Goal: Check status: Check status

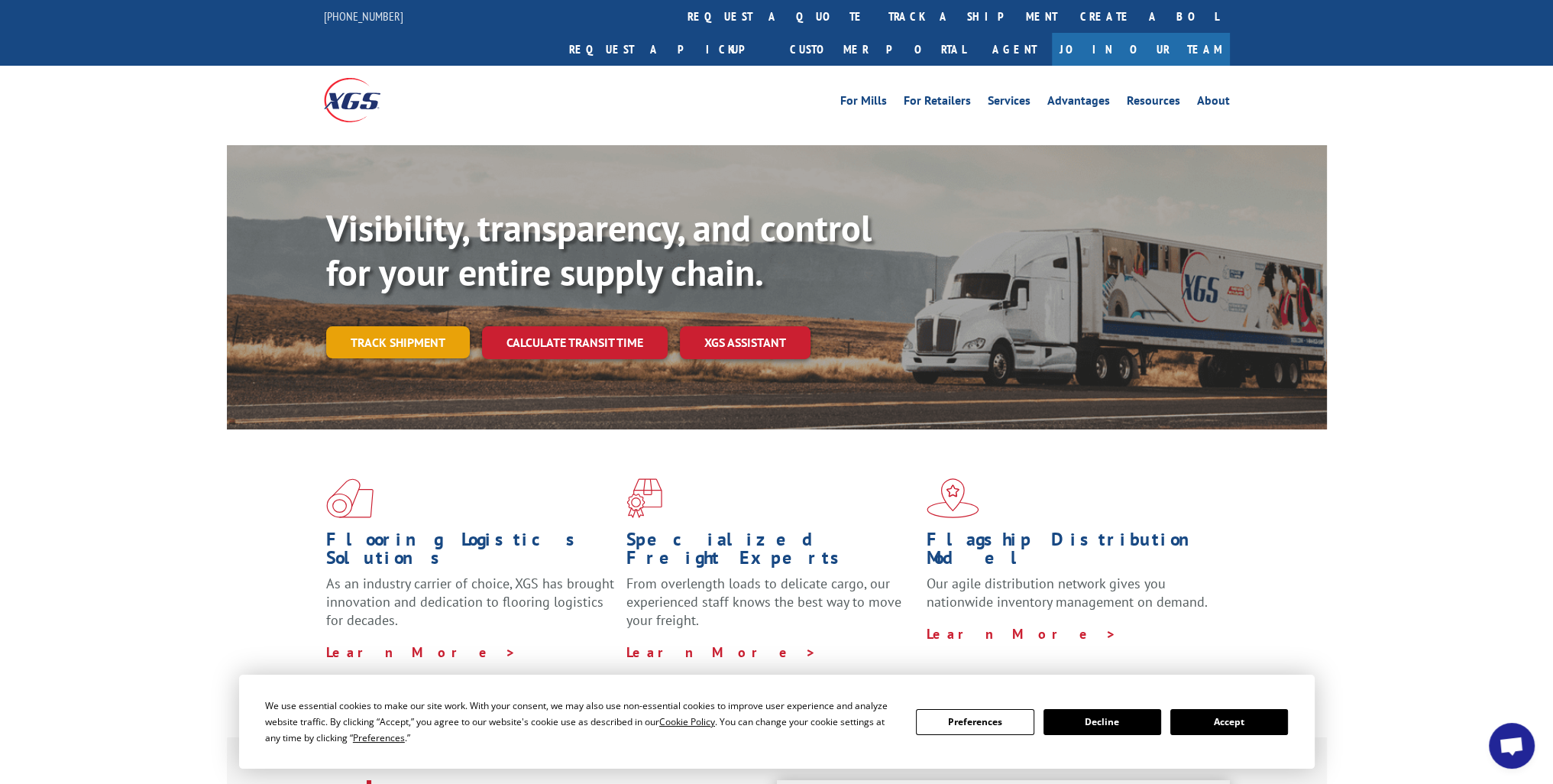
click at [396, 326] on link "Track shipment" at bounding box center [398, 342] width 144 height 32
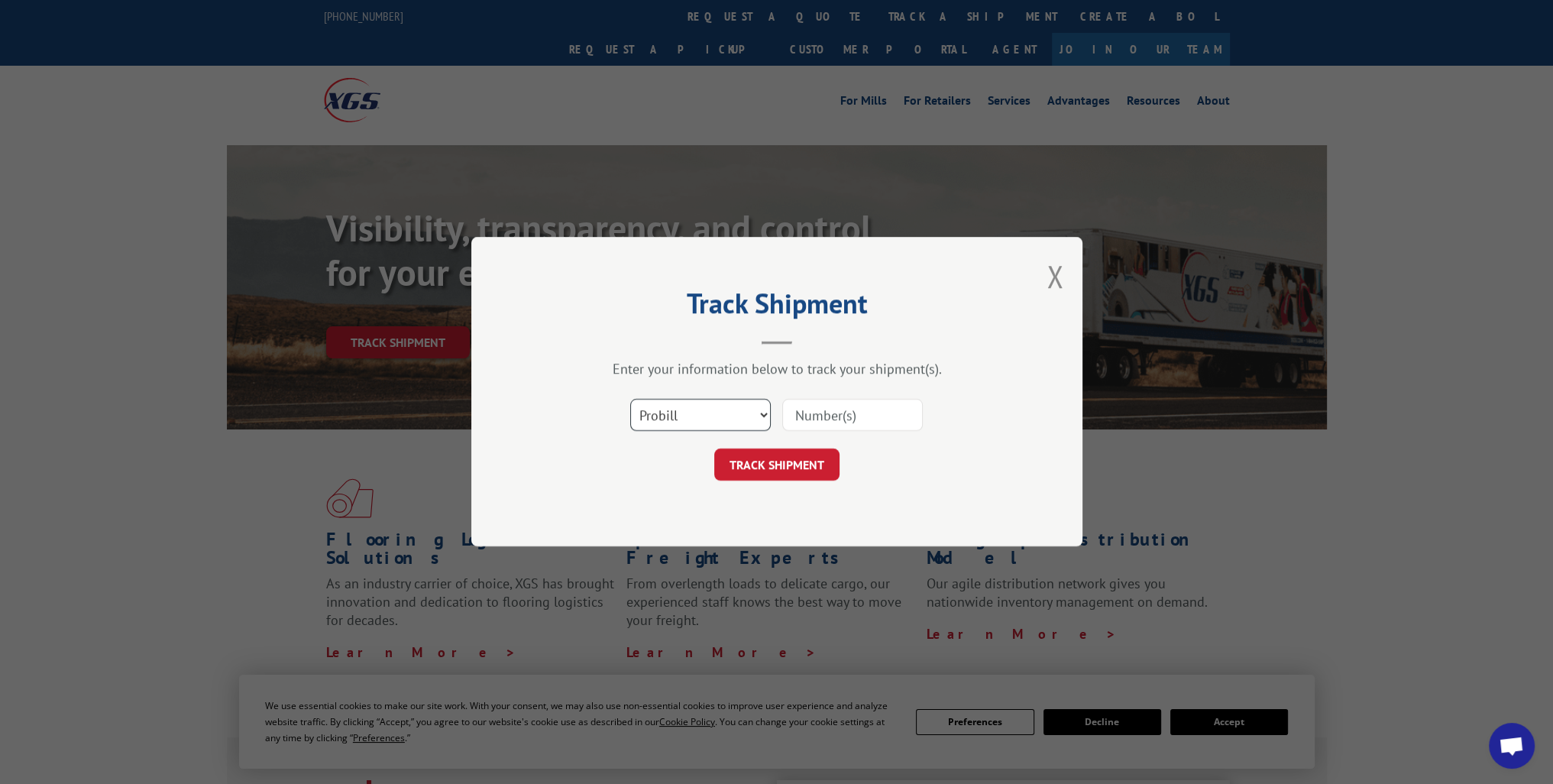
click at [765, 412] on select "Select category... Probill BOL PO" at bounding box center [700, 415] width 140 height 32
select select "bol"
click at [630, 399] on select "Select category... Probill BOL PO" at bounding box center [700, 415] width 140 height 32
click at [829, 415] on input at bounding box center [853, 415] width 140 height 32
type input "244334"
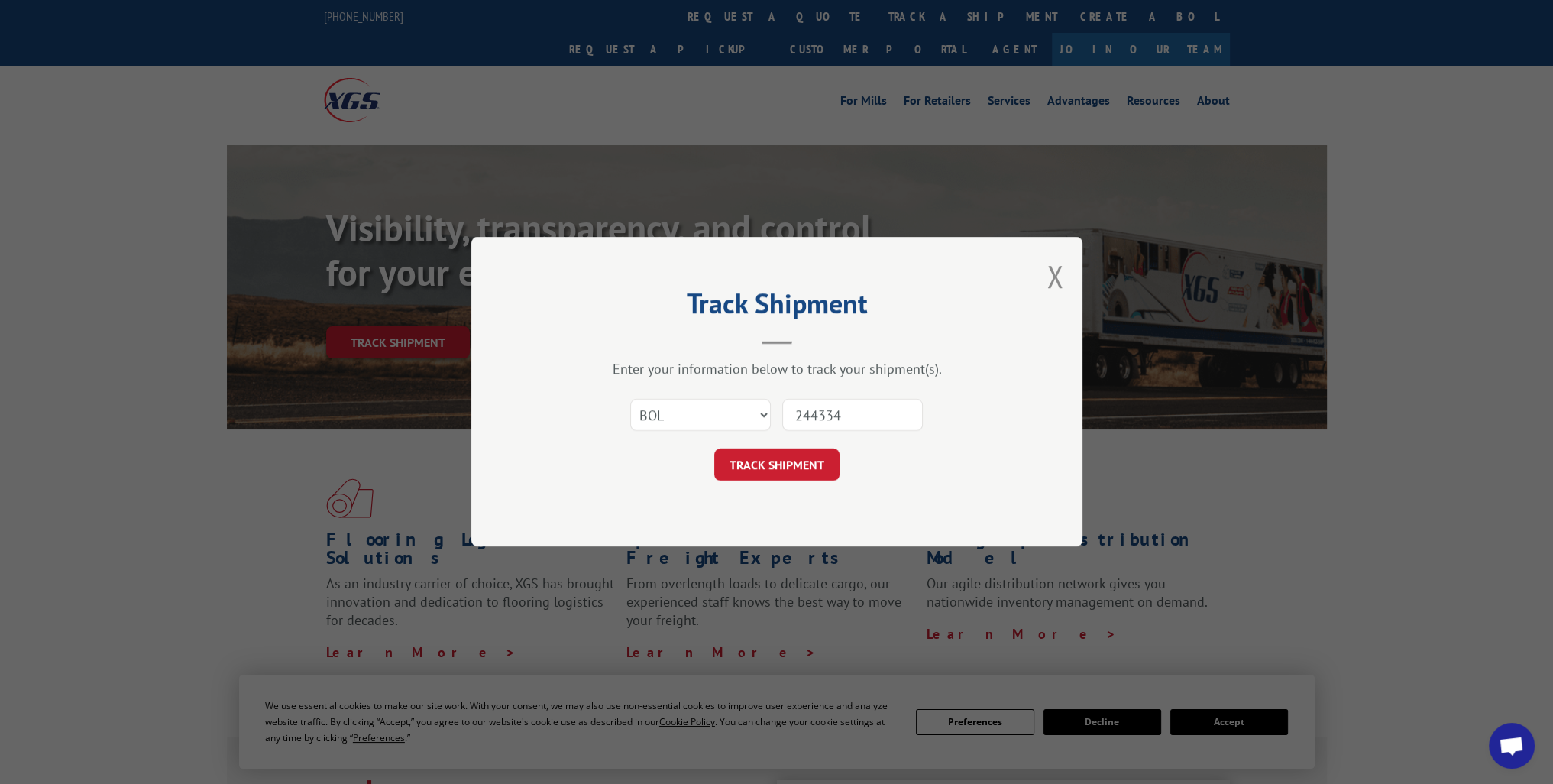
click at [807, 464] on button "TRACK SHIPMENT" at bounding box center [776, 465] width 125 height 32
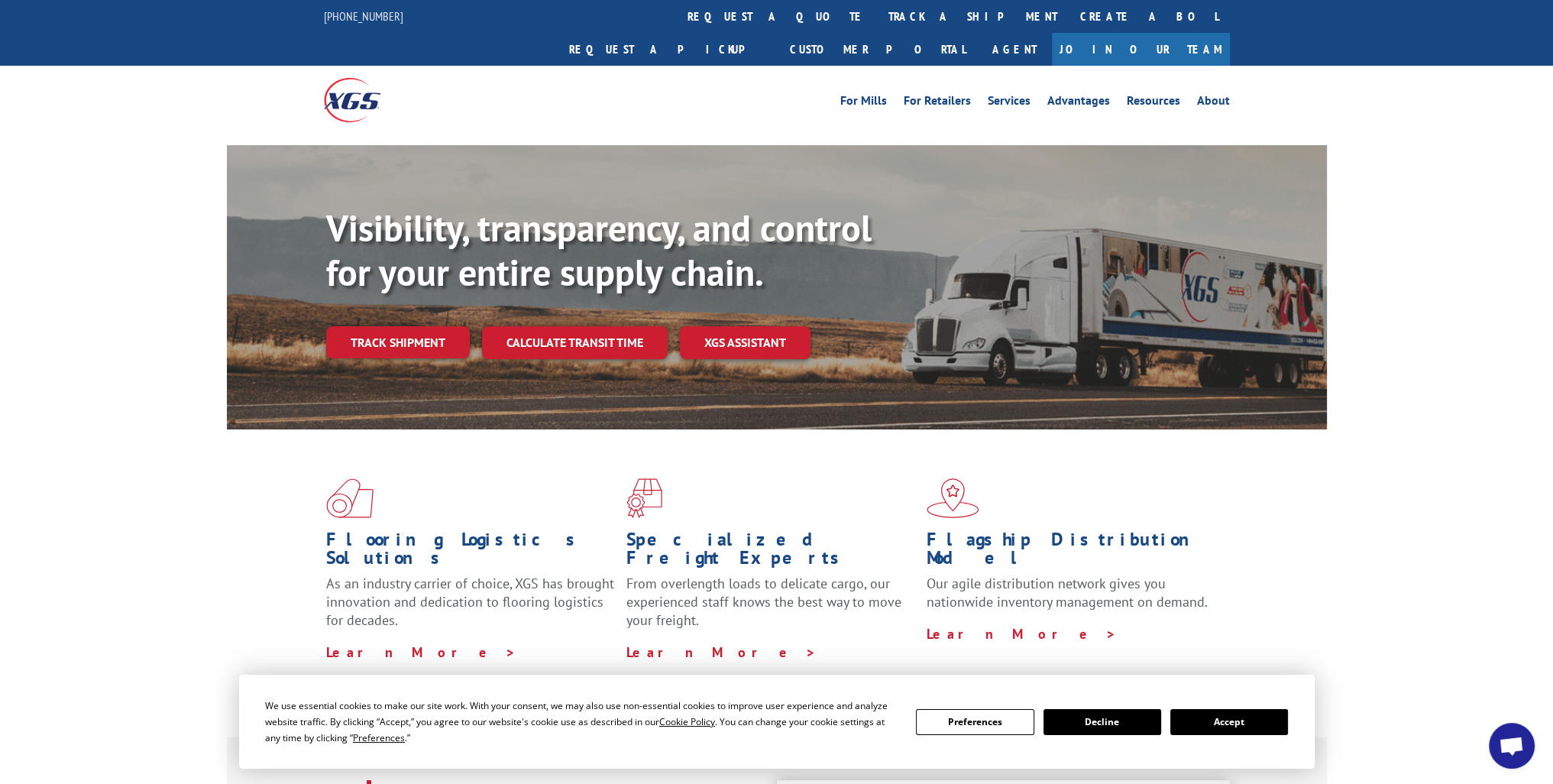
click at [421, 326] on link "Track shipment" at bounding box center [398, 342] width 144 height 32
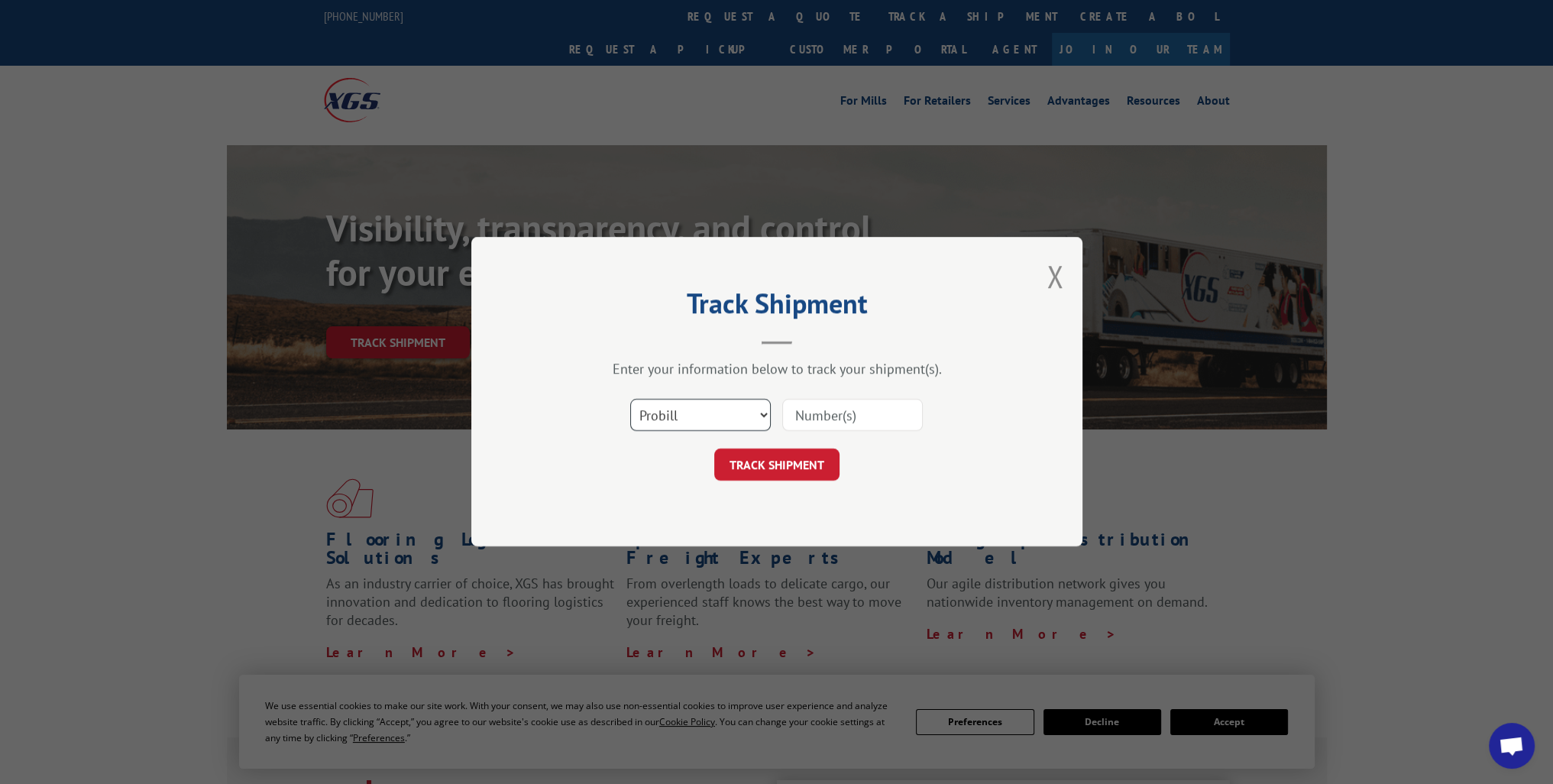
click at [767, 412] on select "Select category... Probill BOL PO" at bounding box center [700, 415] width 140 height 32
select select "bol"
click at [630, 399] on select "Select category... Probill BOL PO" at bounding box center [700, 415] width 140 height 32
click at [759, 467] on button "TRACK SHIPMENT" at bounding box center [776, 465] width 125 height 32
type input "244334"
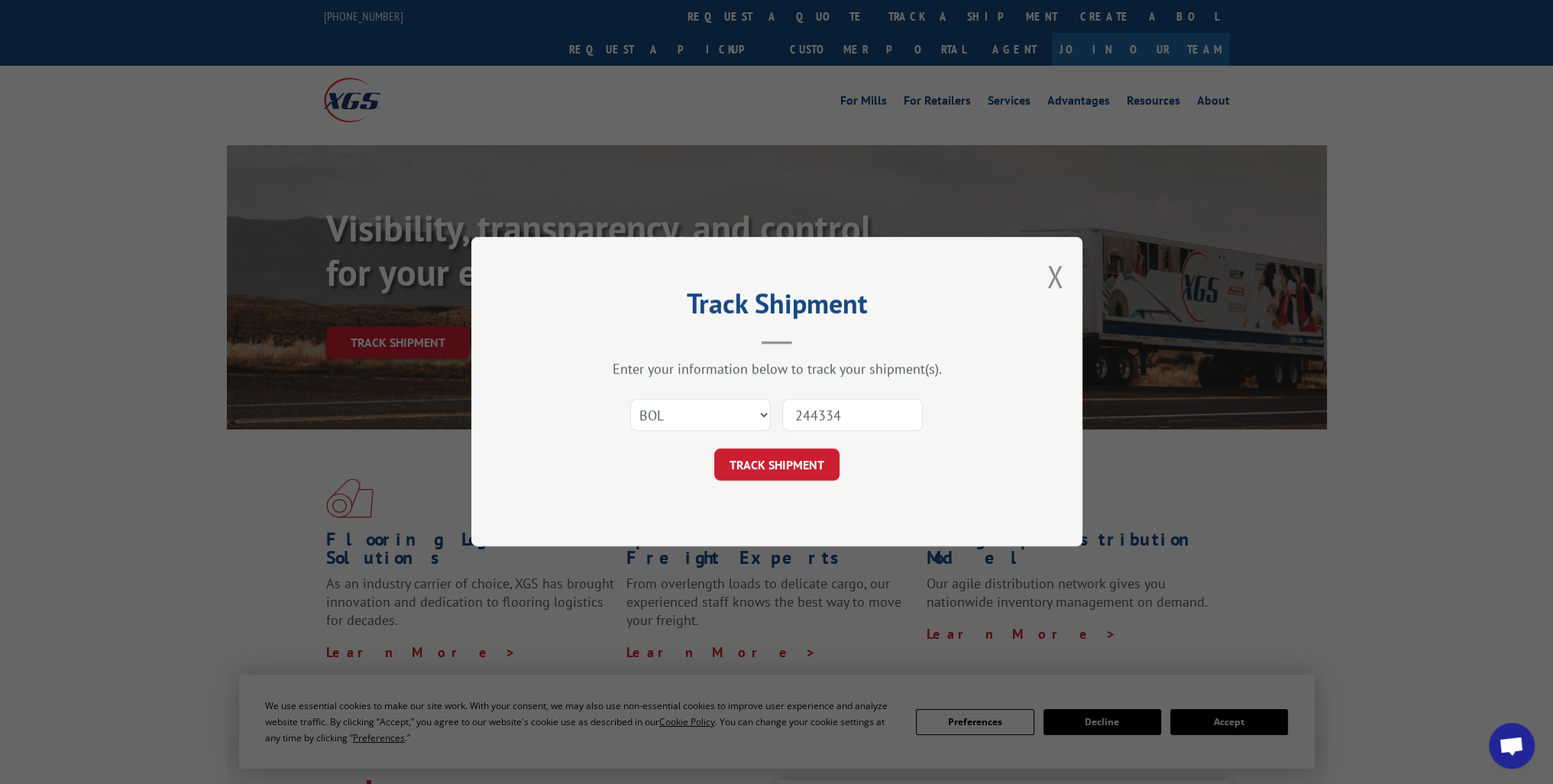
click button "TRACK SHIPMENT" at bounding box center [776, 465] width 125 height 32
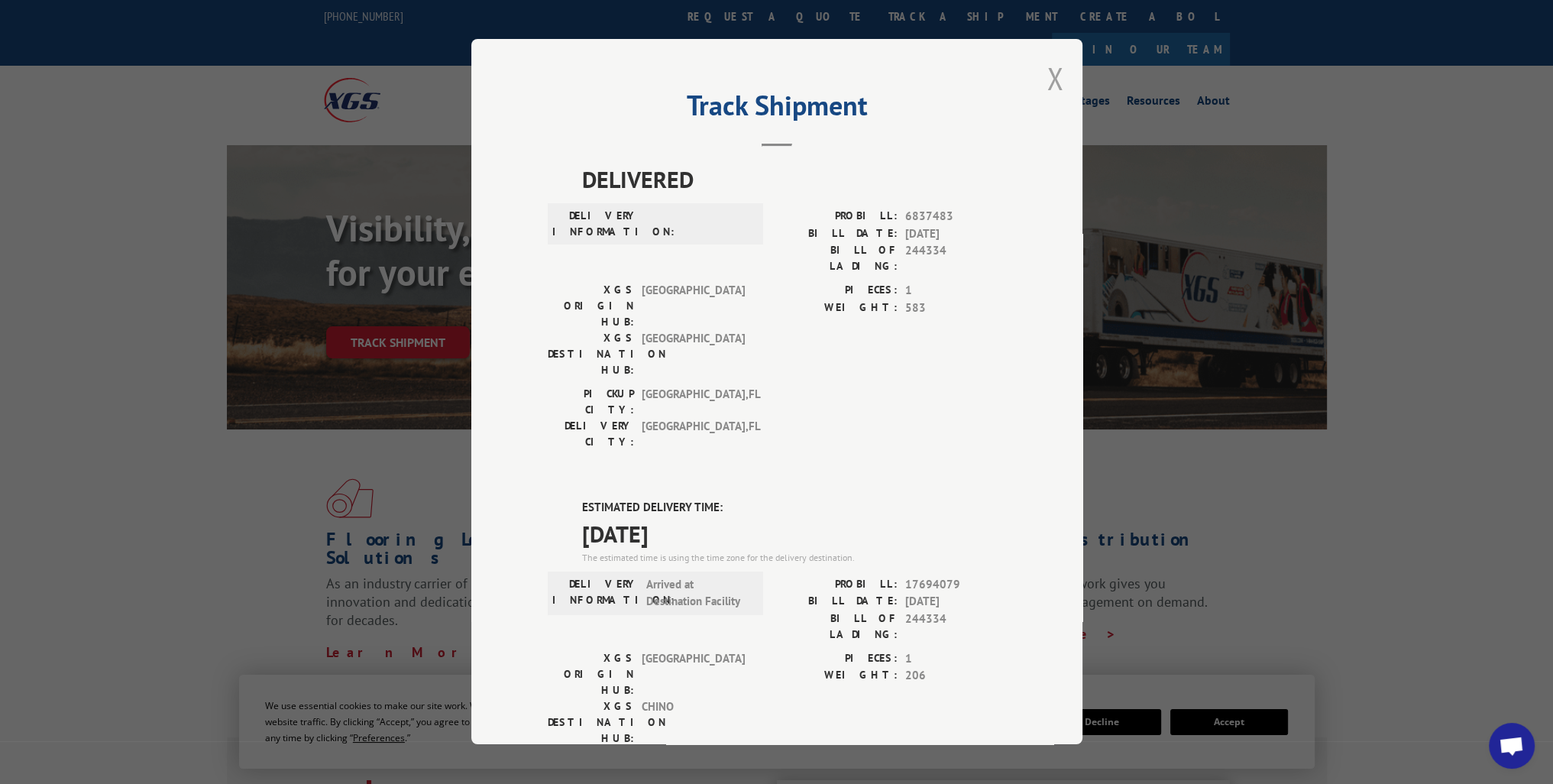
click at [1052, 79] on button "Close modal" at bounding box center [1054, 78] width 17 height 41
